Goal: Navigation & Orientation: Find specific page/section

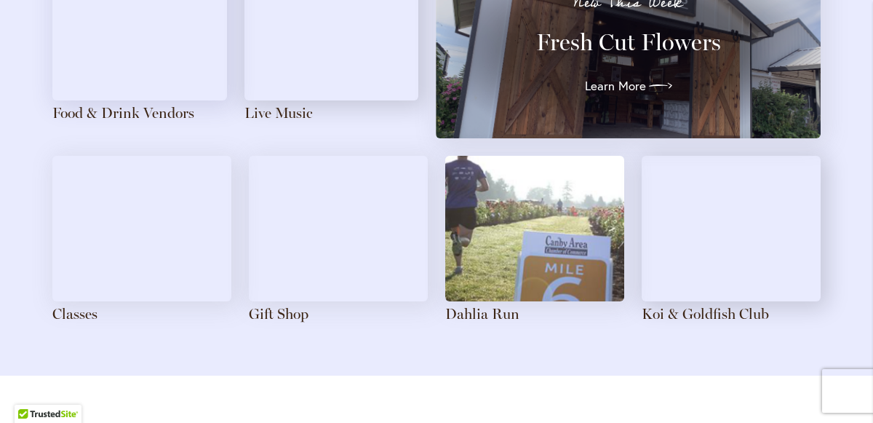
scroll to position [1731, 0]
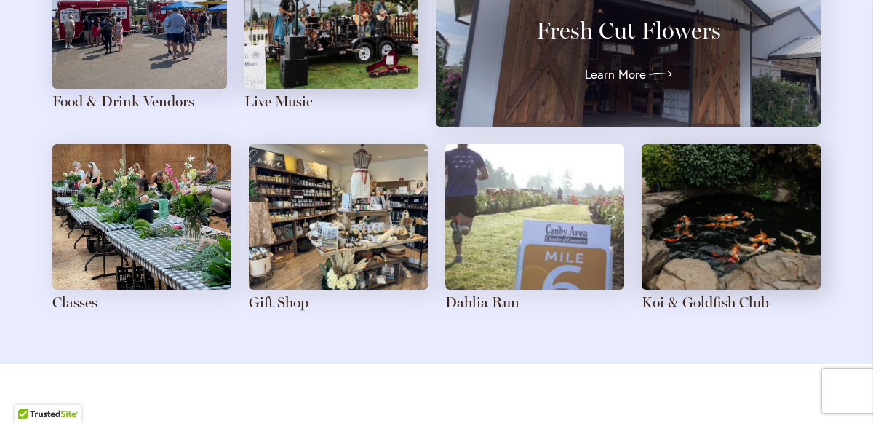
click at [89, 23] on img at bounding box center [139, 16] width 175 height 146
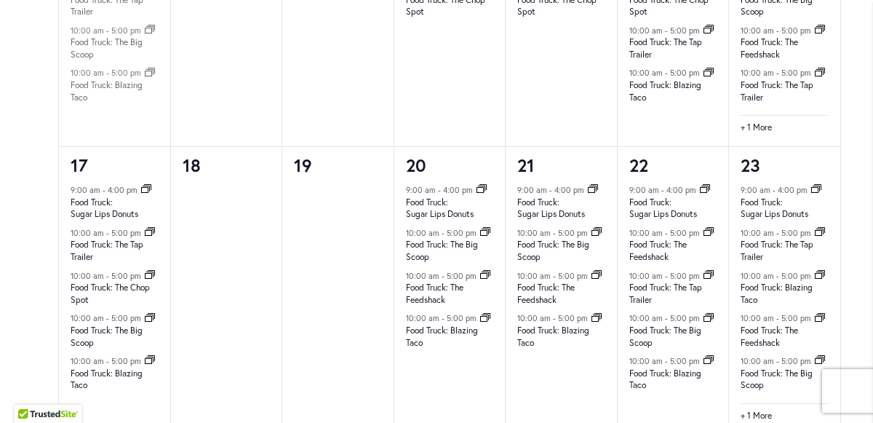
scroll to position [1802, 0]
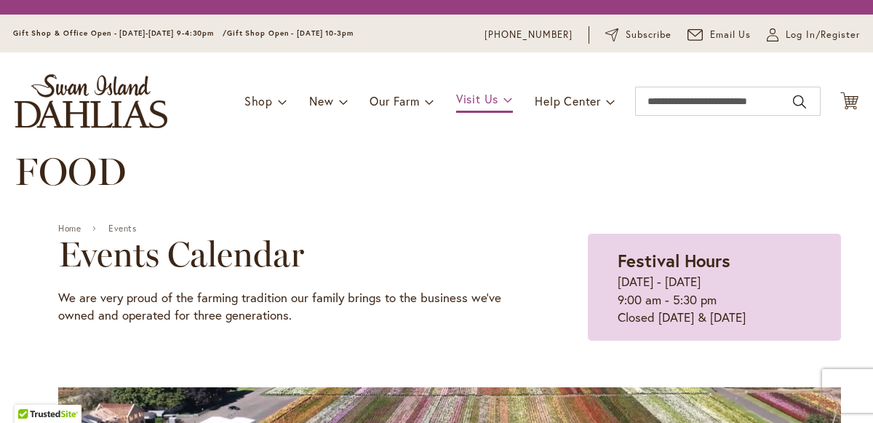
click at [476, 100] on span "Visit Us" at bounding box center [477, 98] width 42 height 15
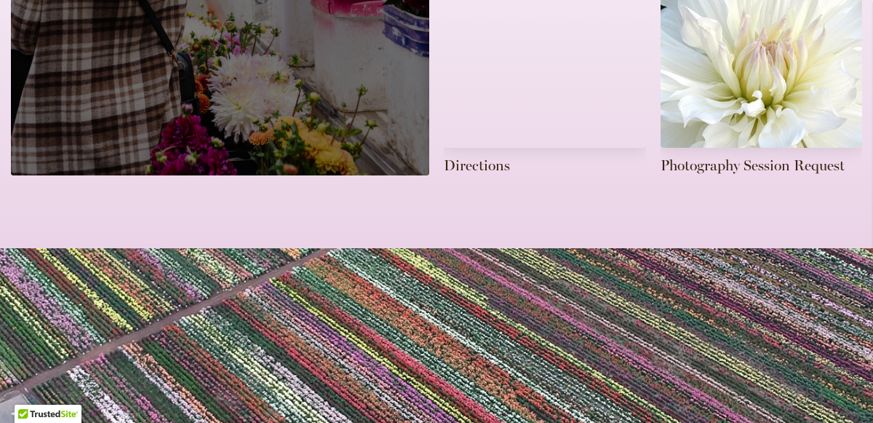
scroll to position [730, 0]
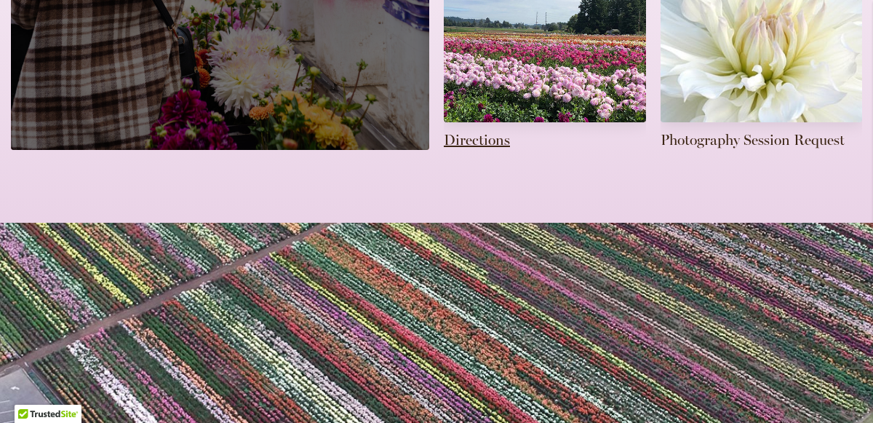
click at [501, 41] on link at bounding box center [545, 27] width 202 height 246
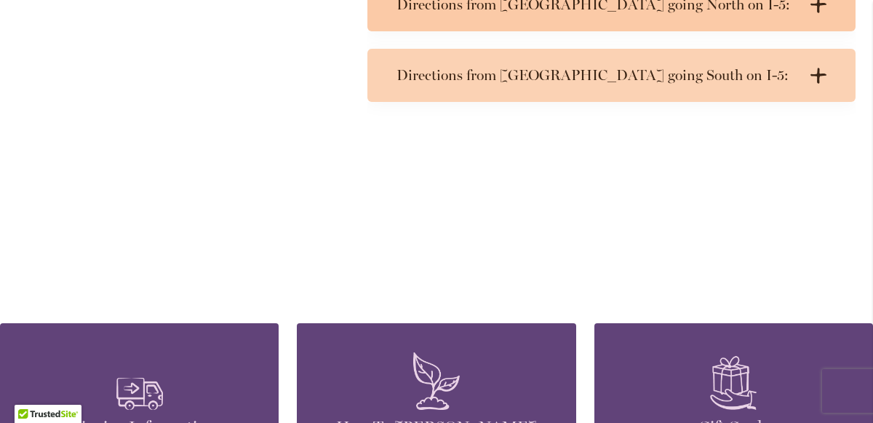
scroll to position [930, 0]
